Goal: Information Seeking & Learning: Learn about a topic

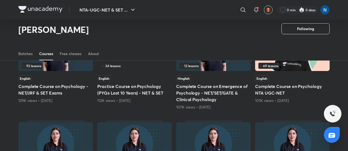
scroll to position [171, 0]
click at [227, 99] on h5 "Complete Course on Emergence of Psychology - NET/SET/GATE & Clinical Psychology" at bounding box center [213, 93] width 75 height 20
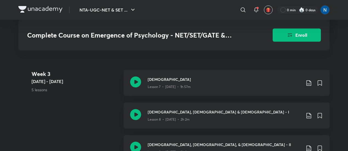
scroll to position [549, 0]
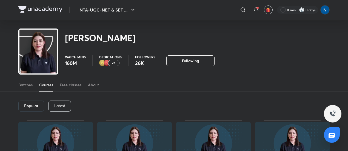
click at [35, 108] on div "Popular" at bounding box center [31, 106] width 26 height 11
click at [59, 104] on p "Latest" at bounding box center [59, 106] width 11 height 4
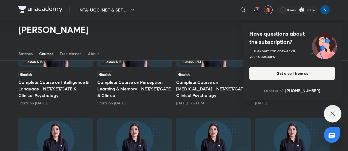
scroll to position [156, 0]
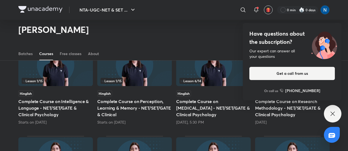
click at [148, 68] on img at bounding box center [134, 64] width 75 height 43
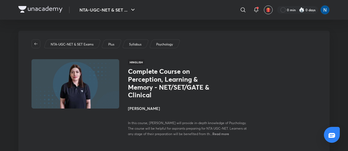
scroll to position [101, 0]
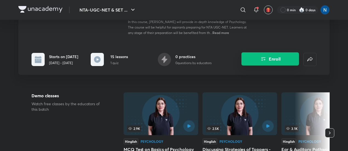
click at [261, 56] on icon "Enroll" at bounding box center [263, 59] width 7 height 7
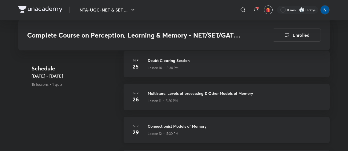
scroll to position [543, 0]
click at [251, 104] on div "[DATE] Multistore, Levels of processing & Other Models of Memory Lesson 11 • 5:…" at bounding box center [227, 96] width 206 height 26
click at [159, 95] on h3 "Multistore, Levels of processing & Other Models of Memory" at bounding box center [235, 93] width 175 height 6
click at [145, 95] on div "[DATE] Multistore, Levels of processing & Other Models of Memory Lesson 11 • 5:…" at bounding box center [227, 96] width 206 height 26
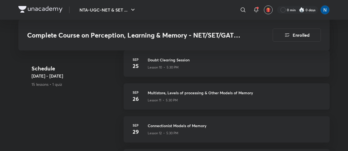
click at [145, 95] on div "[DATE] Multistore, Levels of processing & Other Models of Memory Lesson 11 • 5:…" at bounding box center [227, 96] width 206 height 26
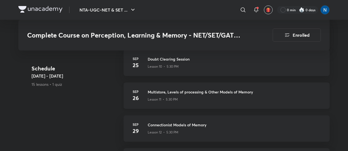
scroll to position [544, 0]
click at [160, 91] on h3 "Multistore, Levels of processing & Other Models of Memory" at bounding box center [235, 92] width 175 height 6
drag, startPoint x: 160, startPoint y: 91, endPoint x: 196, endPoint y: 97, distance: 36.0
click at [196, 97] on div "Multistore, Levels of processing & Other Models of Memory Lesson 11 • 5:30 PM" at bounding box center [235, 95] width 175 height 13
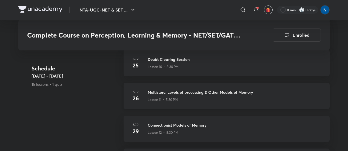
click at [196, 97] on div "Lesson 11 • 5:30 PM" at bounding box center [235, 98] width 175 height 7
click at [198, 102] on div "[DATE] Multistore, Levels of processing & Other Models of Memory Lesson 11 • 5:…" at bounding box center [227, 96] width 206 height 26
click at [141, 101] on div "[DATE] Multistore, Levels of processing & Other Models of Memory Lesson 11 • 5:…" at bounding box center [227, 96] width 206 height 26
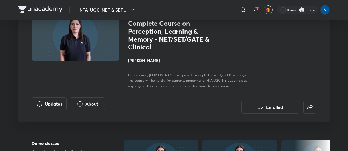
scroll to position [0, 0]
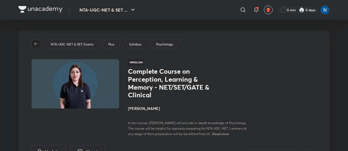
click at [35, 45] on icon "button" at bounding box center [35, 43] width 3 height 2
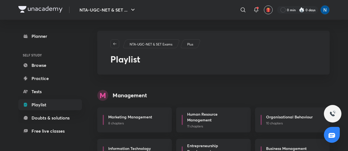
scroll to position [5, 0]
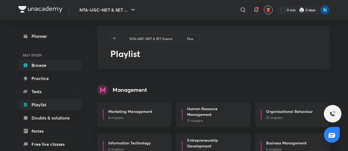
click at [59, 66] on link "Browse" at bounding box center [50, 65] width 64 height 11
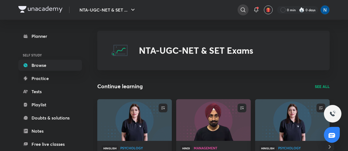
click at [247, 10] on div at bounding box center [243, 9] width 11 height 11
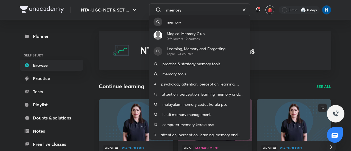
type input "memory"
click at [192, 22] on div "memory" at bounding box center [199, 21] width 101 height 13
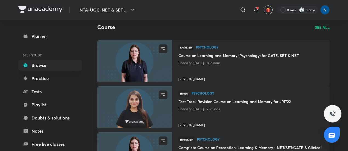
scroll to position [75, 0]
click at [157, 71] on img at bounding box center [134, 61] width 76 height 42
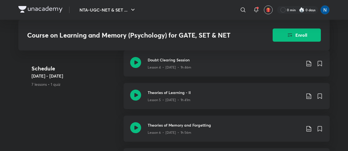
scroll to position [337, 0]
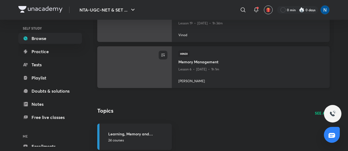
scroll to position [114, 0]
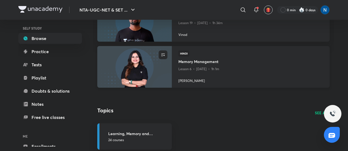
click at [237, 65] on h4 "Memory Management" at bounding box center [250, 62] width 145 height 7
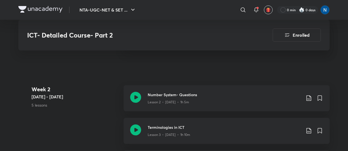
scroll to position [284, 0]
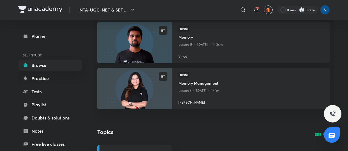
click at [93, 53] on div "ENROLL English Memory Lesson 4 • [DATE] • 1h 34m [PERSON_NAME] ENROLL Hindi Mem…" at bounding box center [213, 50] width 241 height 148
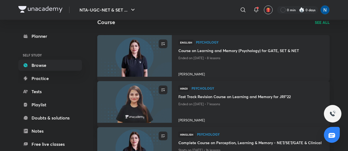
scroll to position [289, 0]
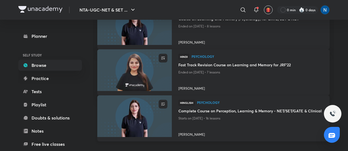
click at [222, 110] on h4 "Complete Course on Perception, Learning & Memory - NET/SET/GATE & Clinical" at bounding box center [250, 111] width 145 height 7
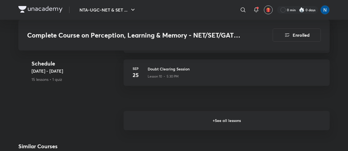
scroll to position [534, 0]
click at [223, 116] on h6 "+ See all lessons" at bounding box center [227, 120] width 206 height 19
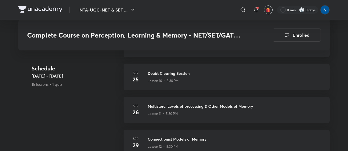
scroll to position [529, 0]
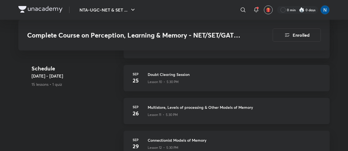
click at [237, 110] on div "Lesson 11 • 5:30 PM" at bounding box center [235, 113] width 175 height 7
click at [186, 108] on h3 "Multistore, Levels of processing & Other Models of Memory" at bounding box center [235, 107] width 175 height 6
click at [134, 109] on h4 "26" at bounding box center [135, 113] width 11 height 8
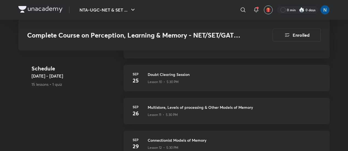
click at [158, 143] on div "Lesson 12 • 5:30 PM" at bounding box center [235, 146] width 175 height 7
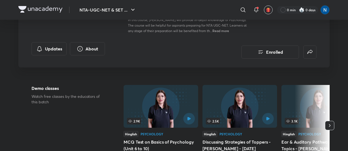
scroll to position [209, 0]
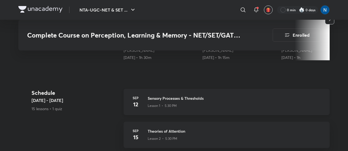
click at [190, 95] on h3 "Sensory Processes & Thresholds" at bounding box center [235, 98] width 175 height 6
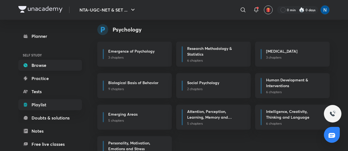
scroll to position [1502, 0]
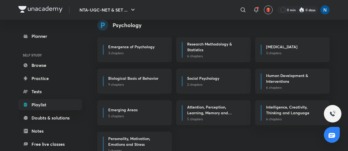
click at [204, 119] on p "5 chapters" at bounding box center [215, 119] width 57 height 5
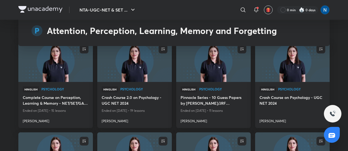
scroll to position [656, 0]
click at [76, 112] on p "Ended on [DATE] • 15 lessons" at bounding box center [56, 110] width 66 height 7
click at [54, 86] on div "Hinglish Psychology" at bounding box center [56, 90] width 66 height 8
click at [44, 98] on h4 "Complete Course on Perception, Learning & Memory - NET/SET/GATE & Clinical" at bounding box center [56, 100] width 66 height 13
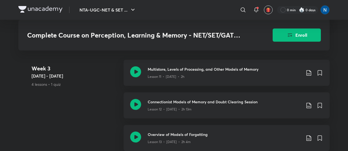
scroll to position [622, 0]
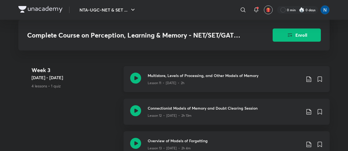
click at [134, 84] on icon at bounding box center [135, 78] width 11 height 11
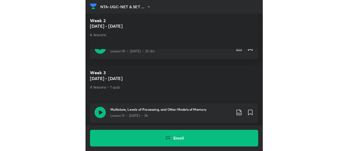
scroll to position [602, 0]
